Goal: Check status: Check status

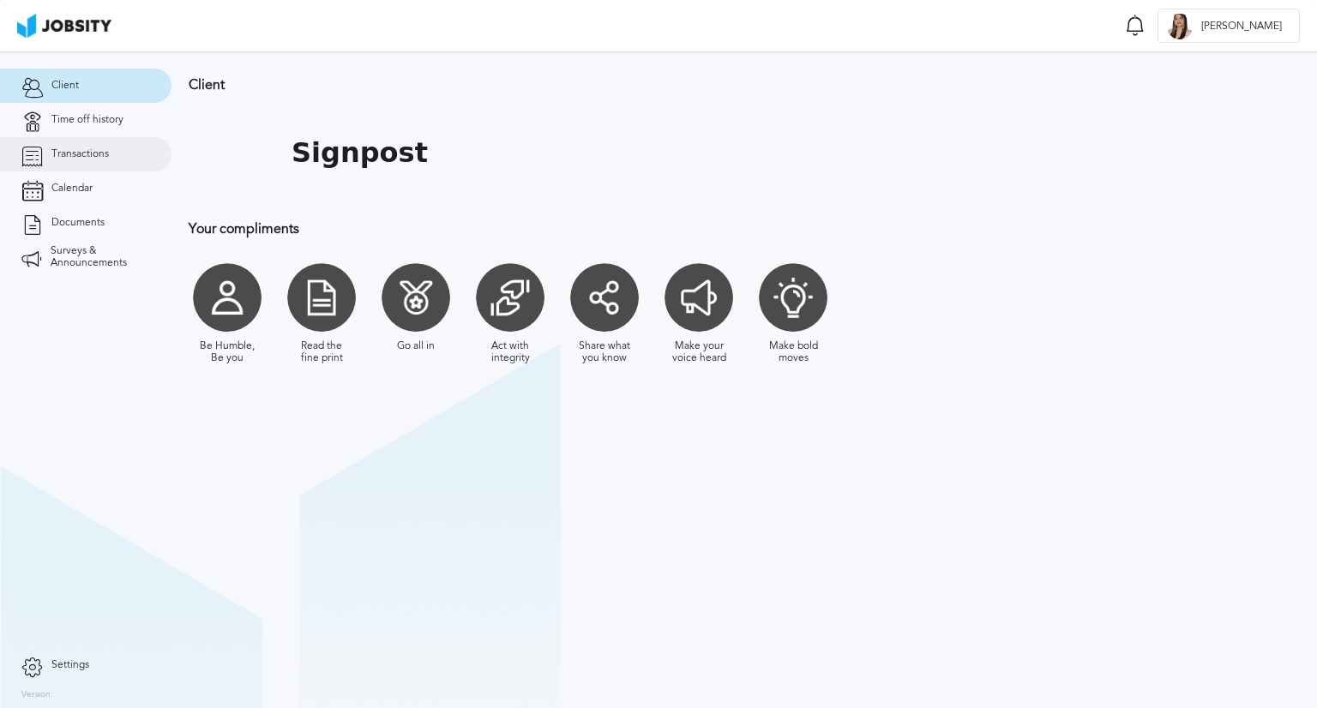
click at [72, 157] on span "Transactions" at bounding box center [79, 154] width 57 height 12
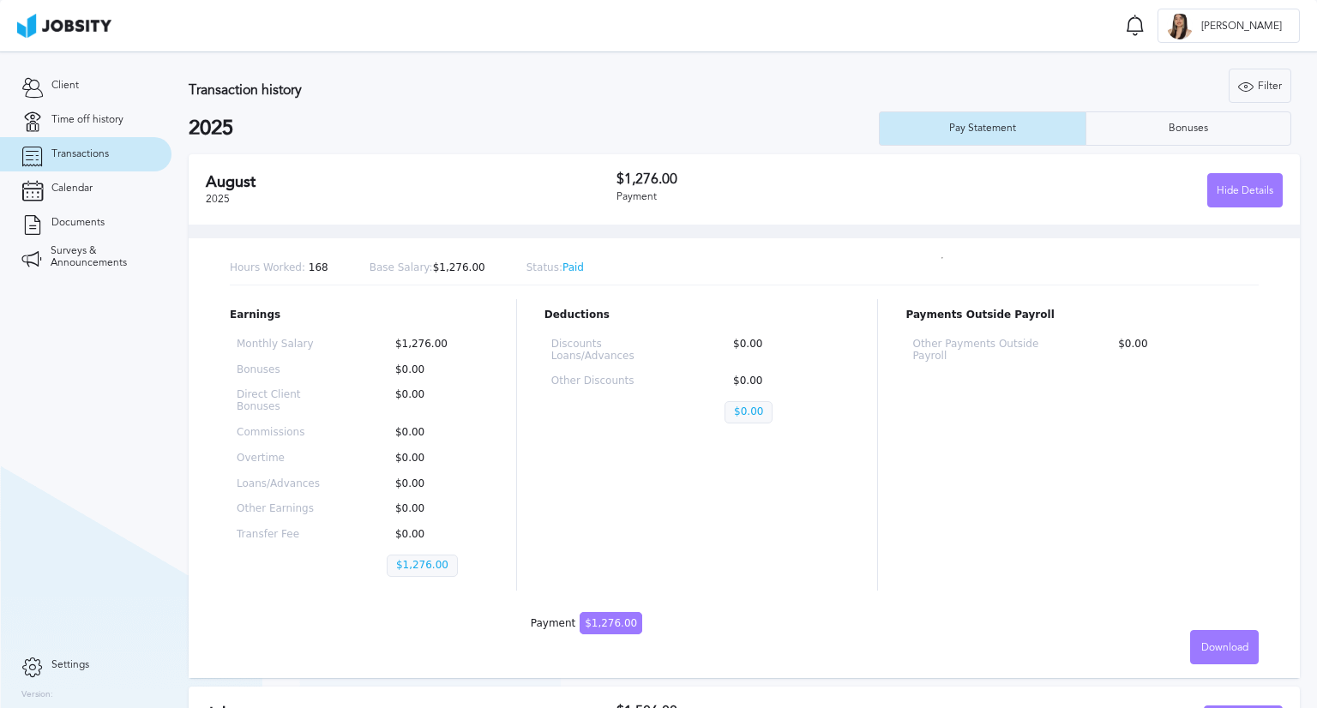
click at [537, 269] on p "Status: Paid" at bounding box center [555, 268] width 57 height 12
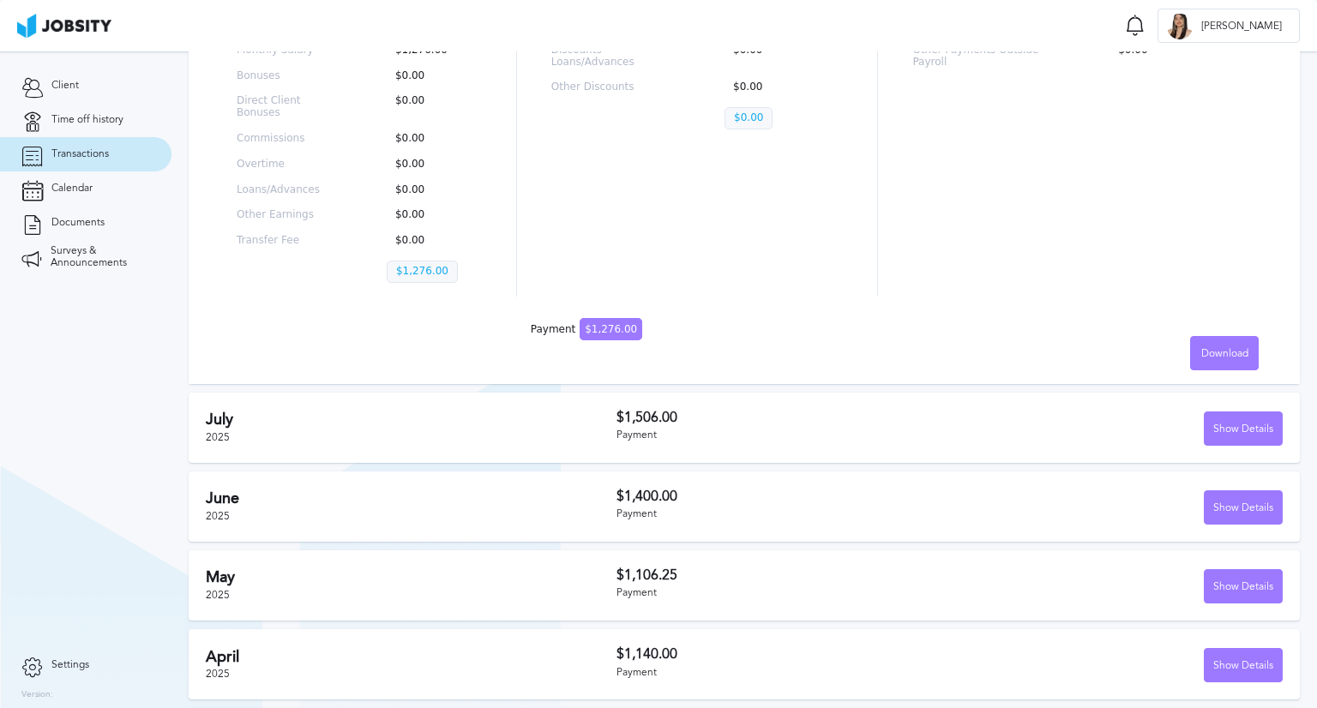
scroll to position [429, 0]
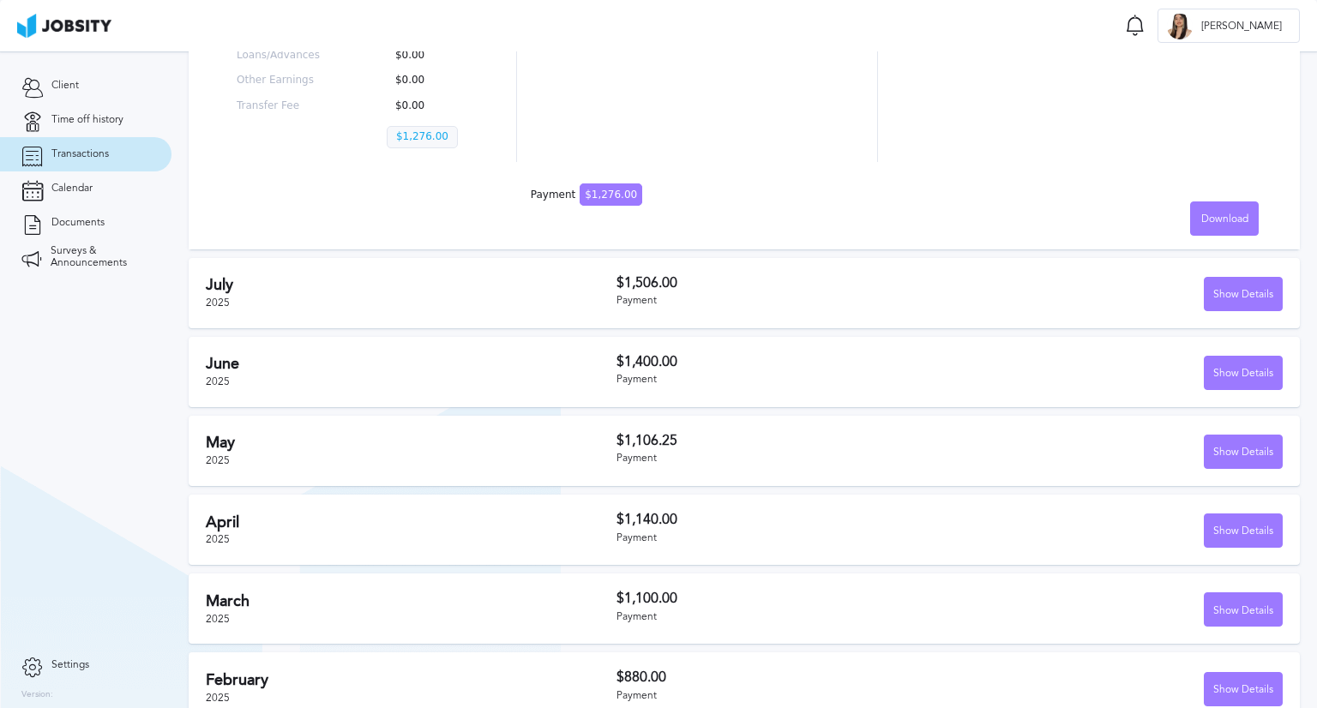
click at [426, 306] on div "[DATE]" at bounding box center [411, 292] width 411 height 33
drag, startPoint x: 1062, startPoint y: 292, endPoint x: 1231, endPoint y: 286, distance: 169.9
click at [1075, 291] on div "Show Details" at bounding box center [1116, 294] width 334 height 34
click at [1240, 284] on div "Show Details" at bounding box center [1243, 295] width 77 height 34
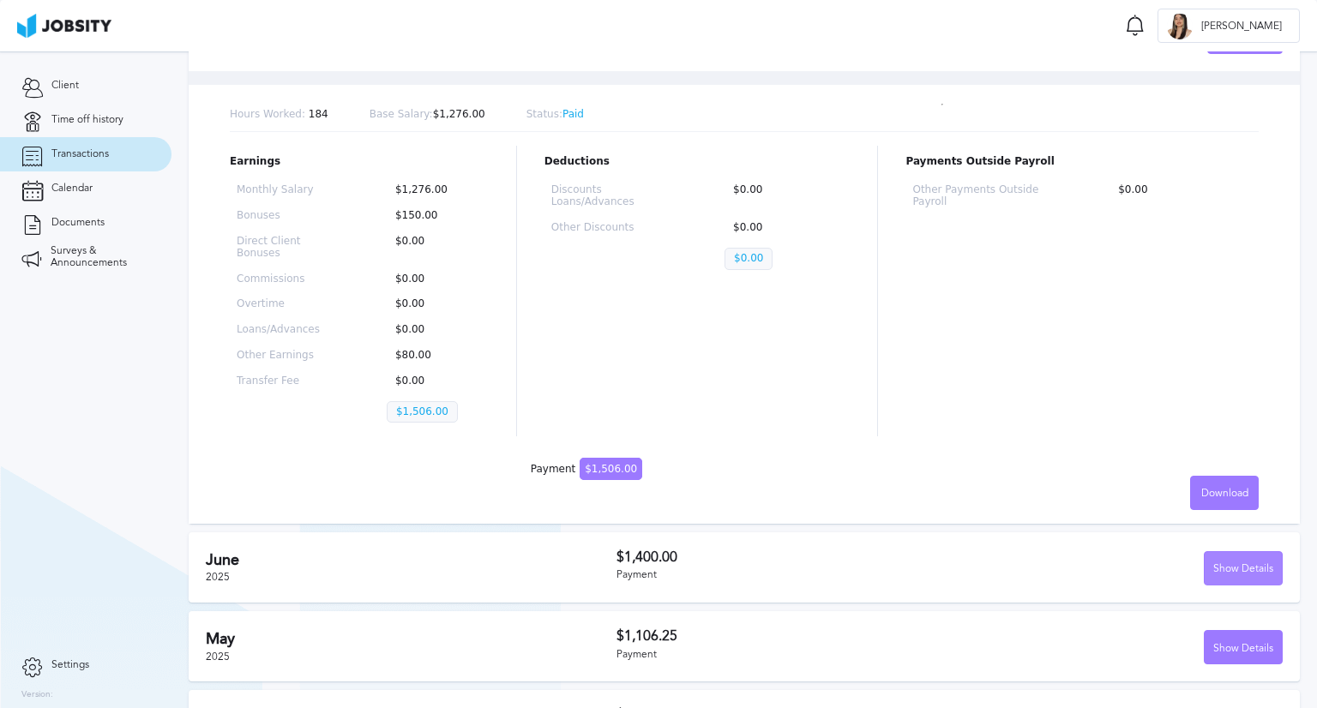
scroll to position [905, 0]
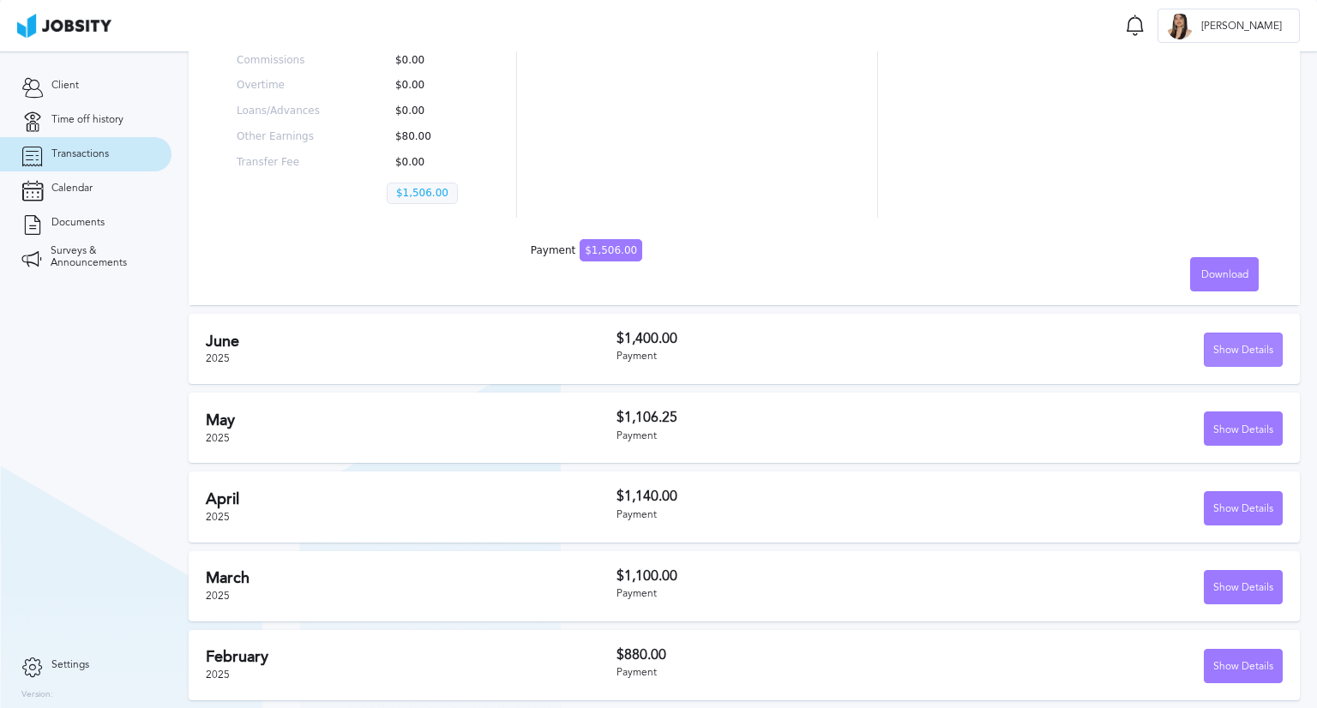
click at [1230, 341] on div "Show Details" at bounding box center [1243, 351] width 77 height 34
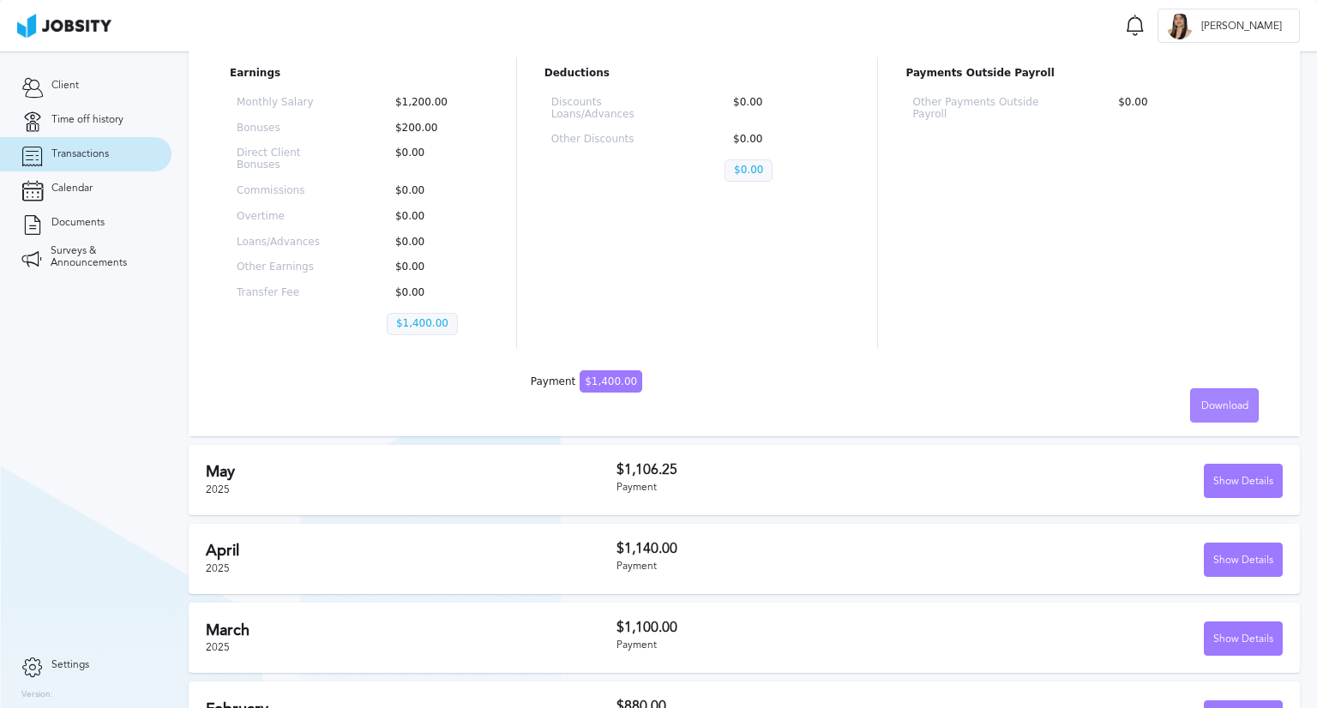
scroll to position [1358, 0]
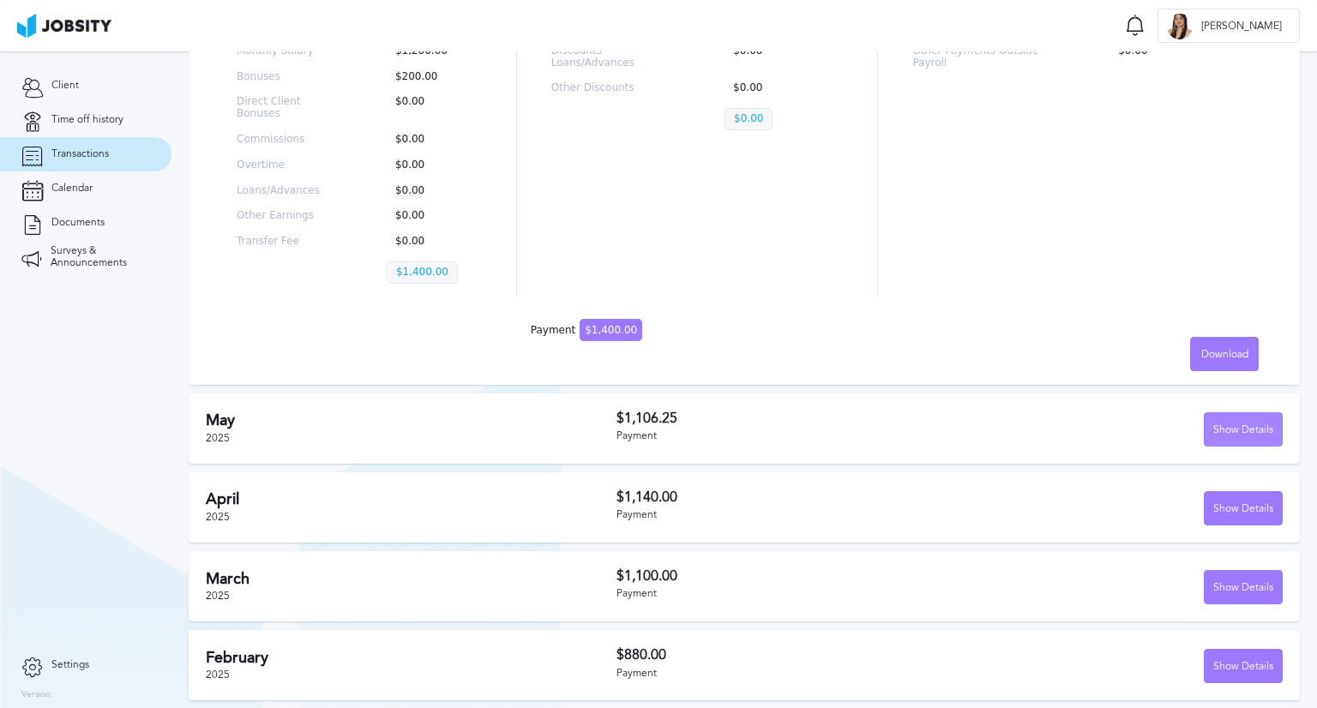
click at [1228, 426] on div "Show Details" at bounding box center [1243, 430] width 77 height 34
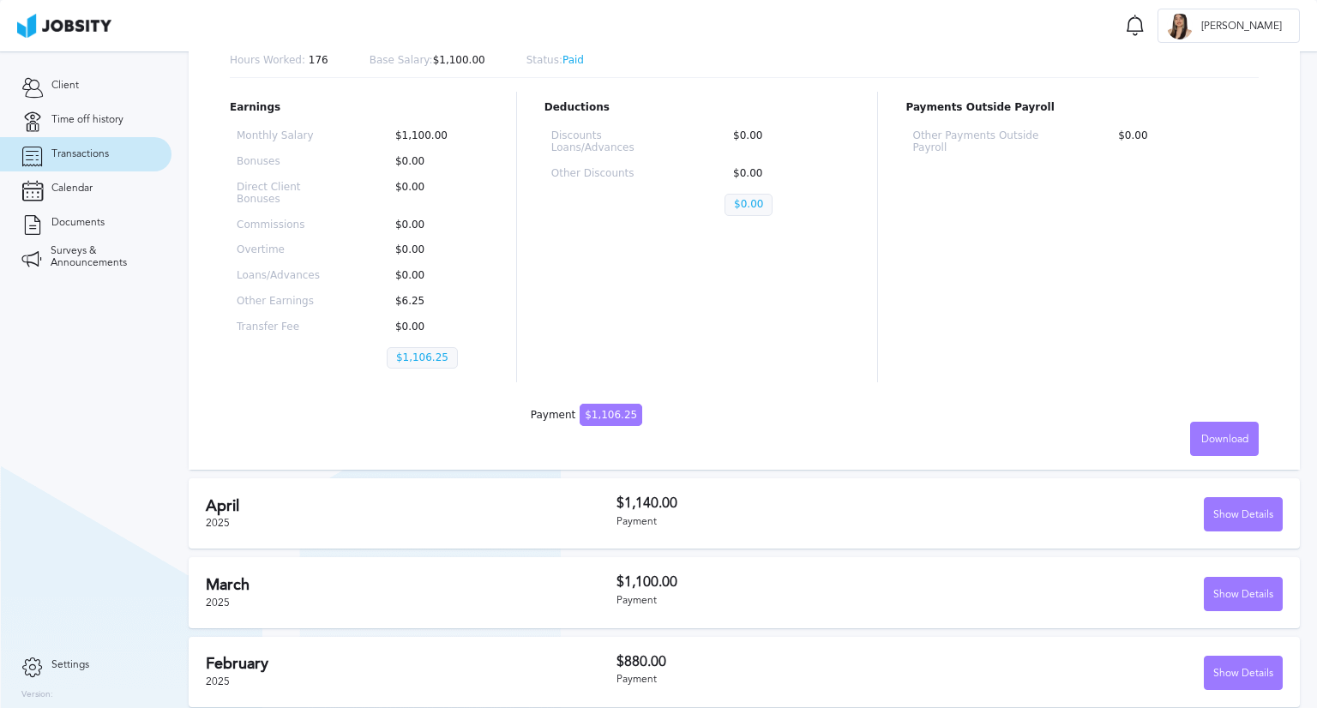
scroll to position [1810, 0]
